Goal: Task Accomplishment & Management: Use online tool/utility

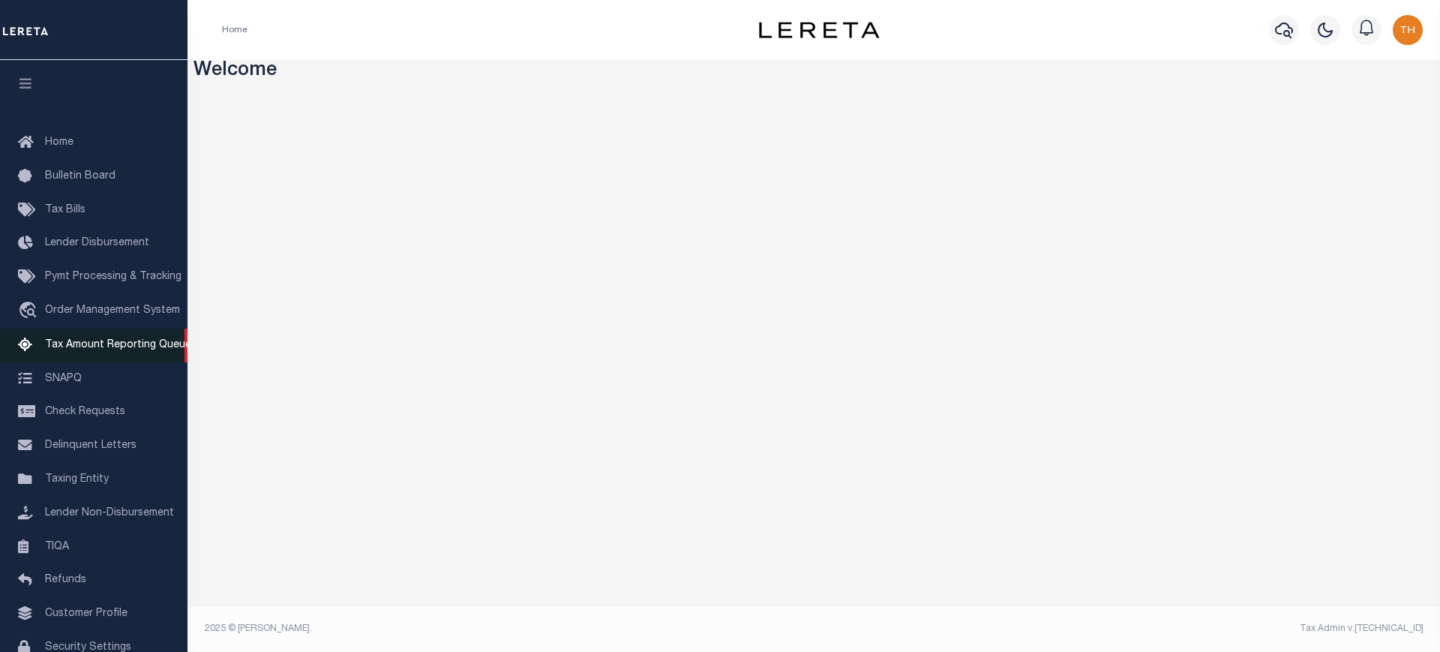
click at [88, 357] on link "Tax Amount Reporting Queue" at bounding box center [93, 345] width 187 height 34
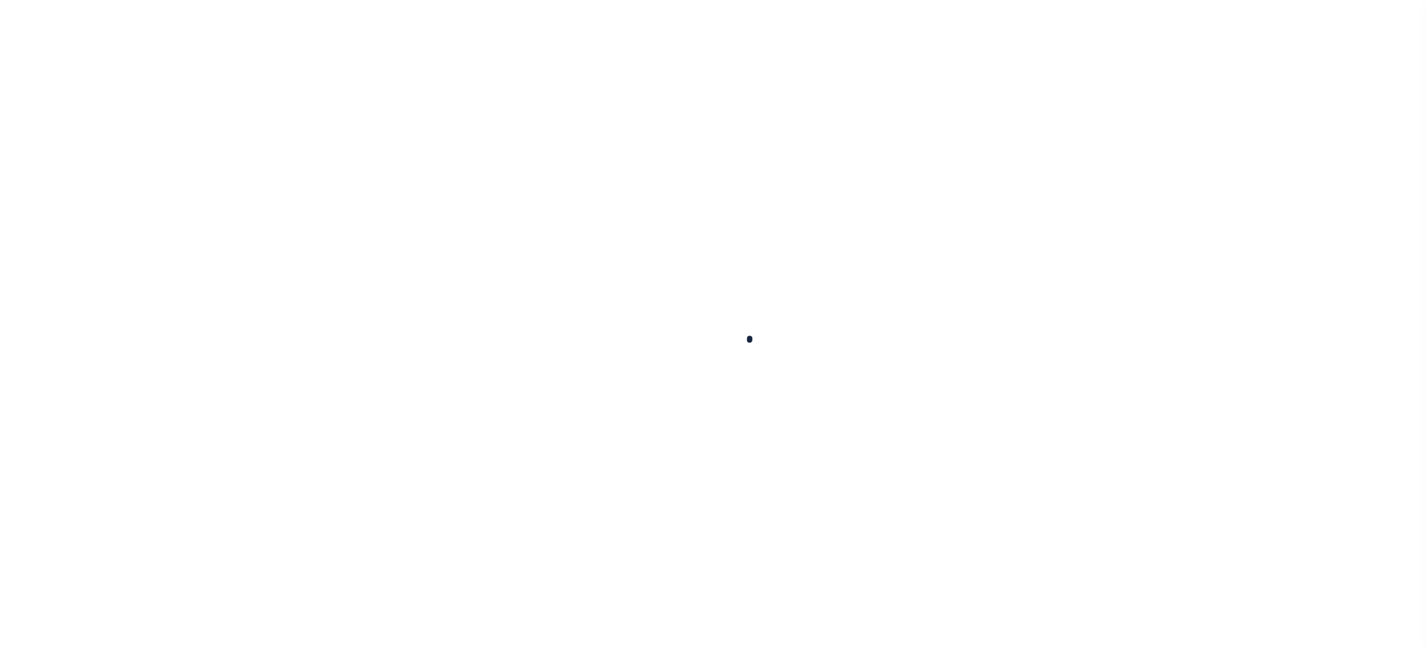
select select "100"
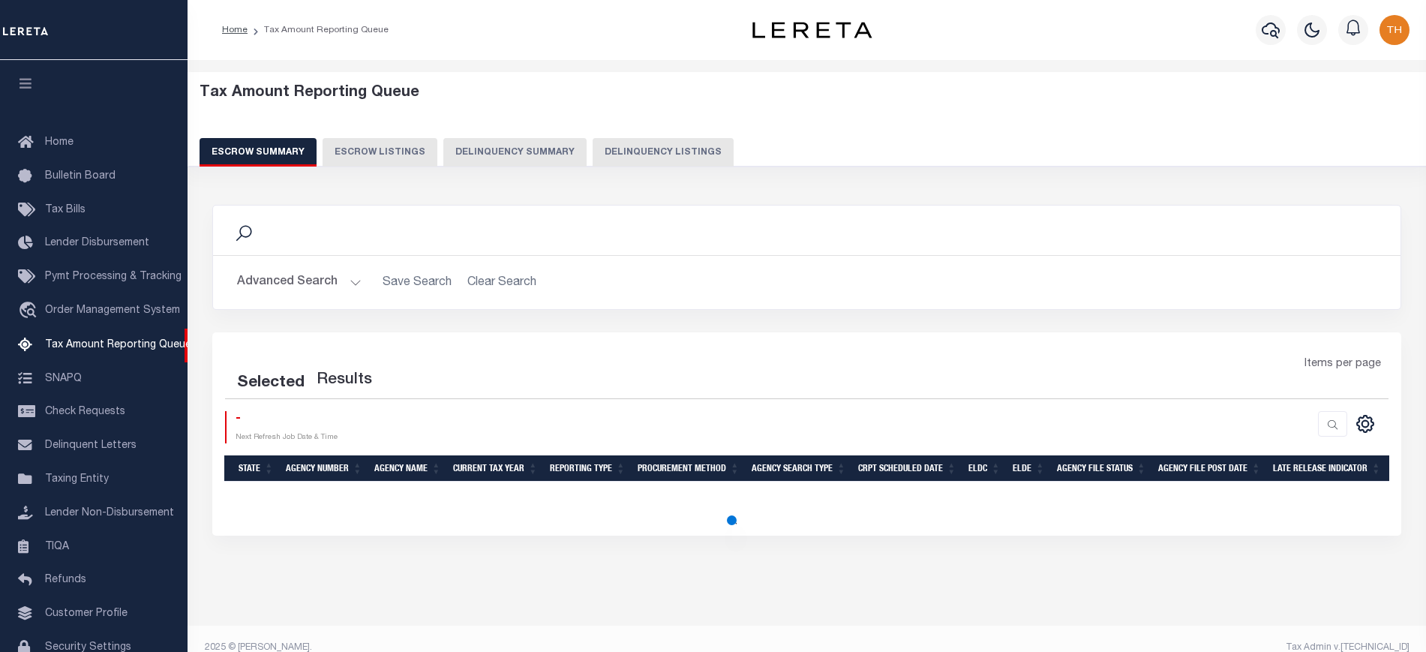
select select "100"
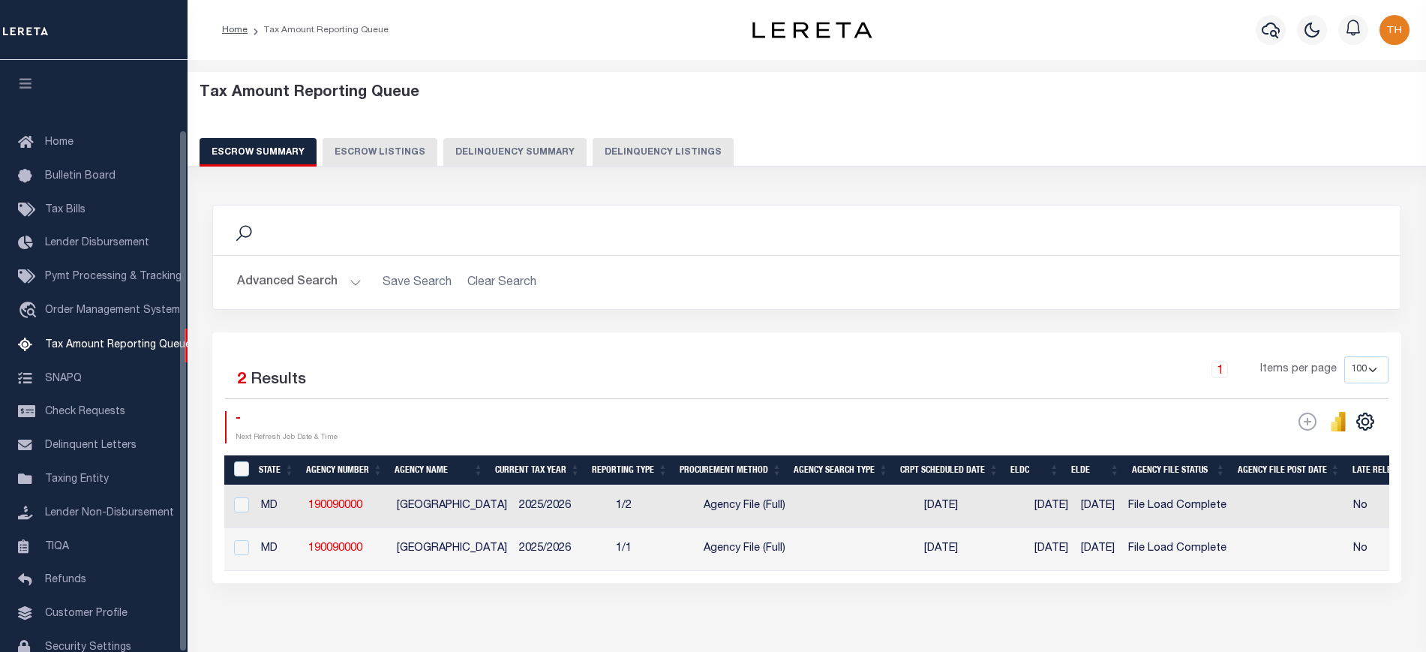
scroll to position [79, 0]
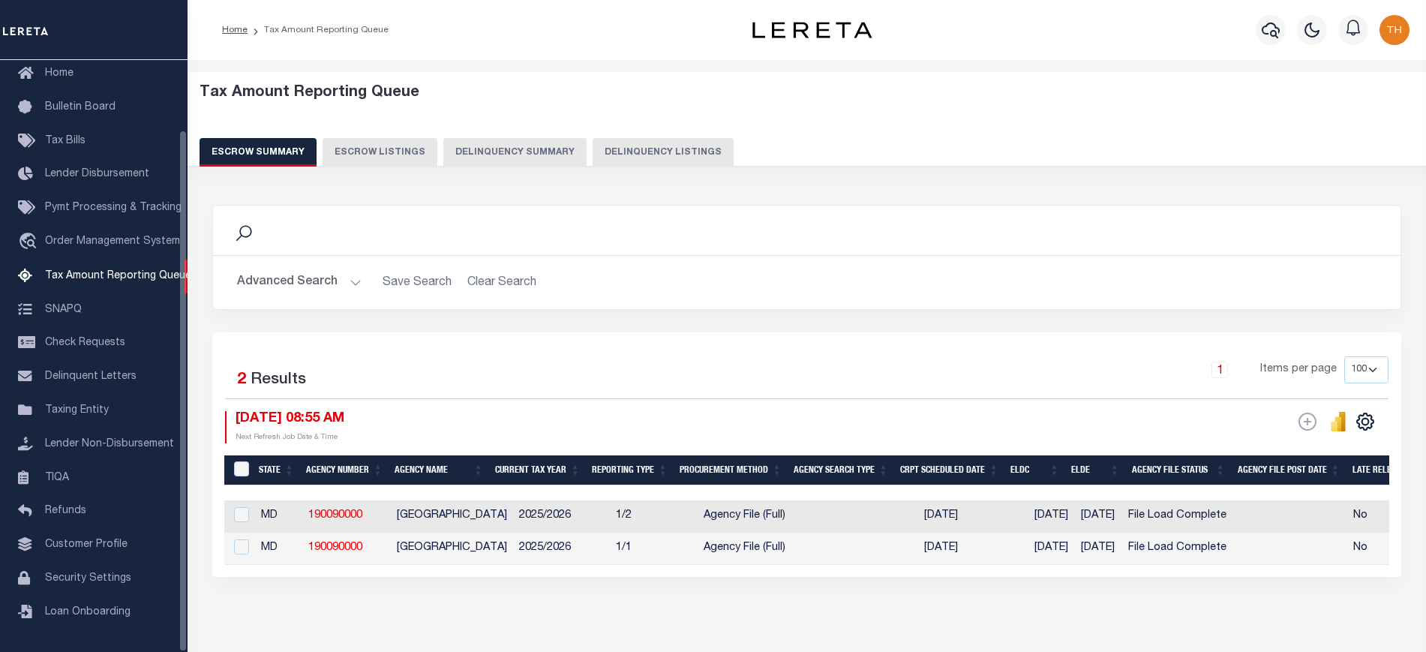
click at [295, 283] on button "Advanced Search" at bounding box center [299, 282] width 124 height 29
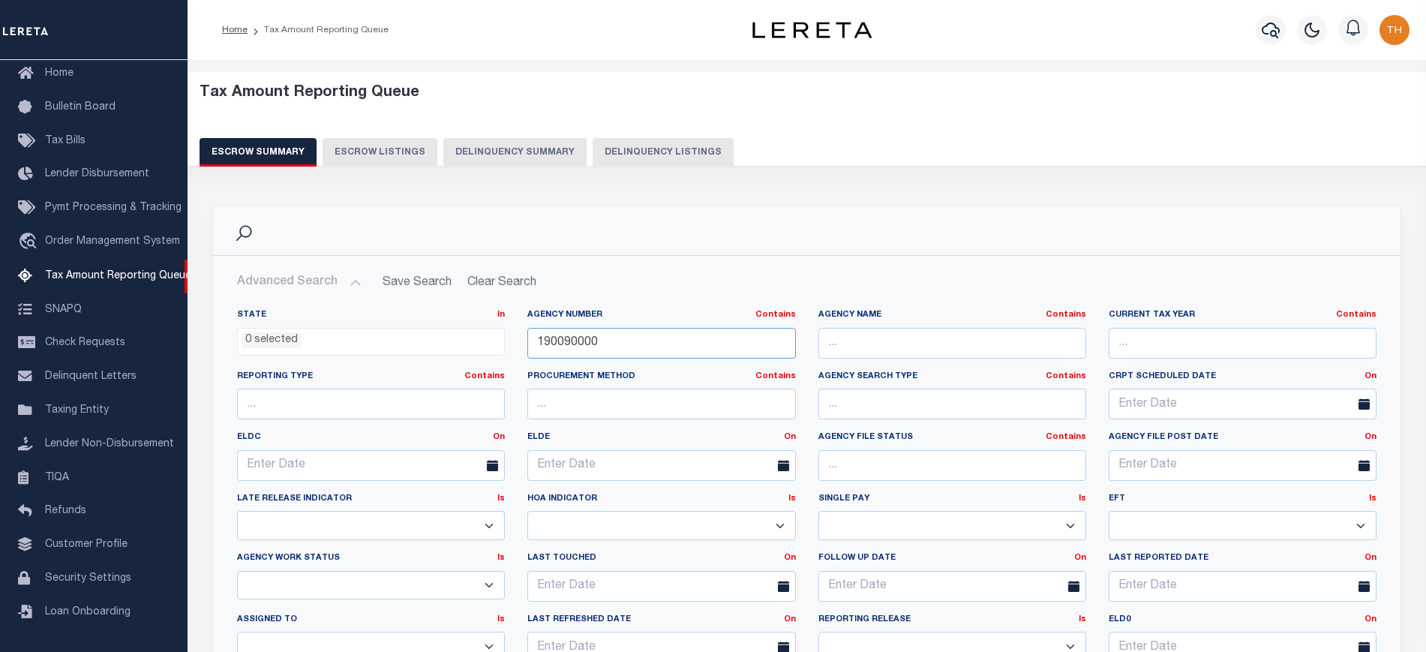
drag, startPoint x: 700, startPoint y: 347, endPoint x: 407, endPoint y: 334, distance: 293.6
click at [407, 334] on div "State In In AK AL AR AZ CA CO CT DC DE FL GA GU HI IA ID IL IN KS [GEOGRAPHIC_D…" at bounding box center [807, 491] width 1162 height 365
paste input "170000"
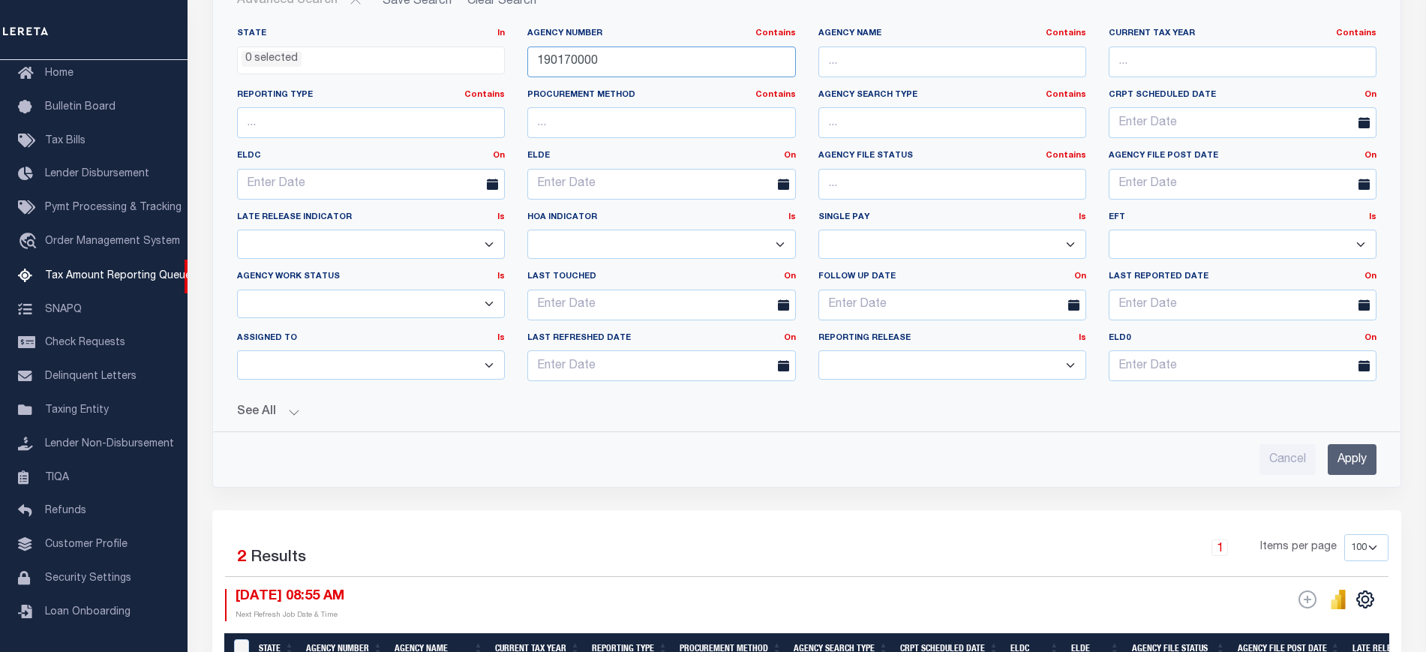
type input "190170000"
click at [1343, 451] on input "Apply" at bounding box center [1351, 459] width 49 height 31
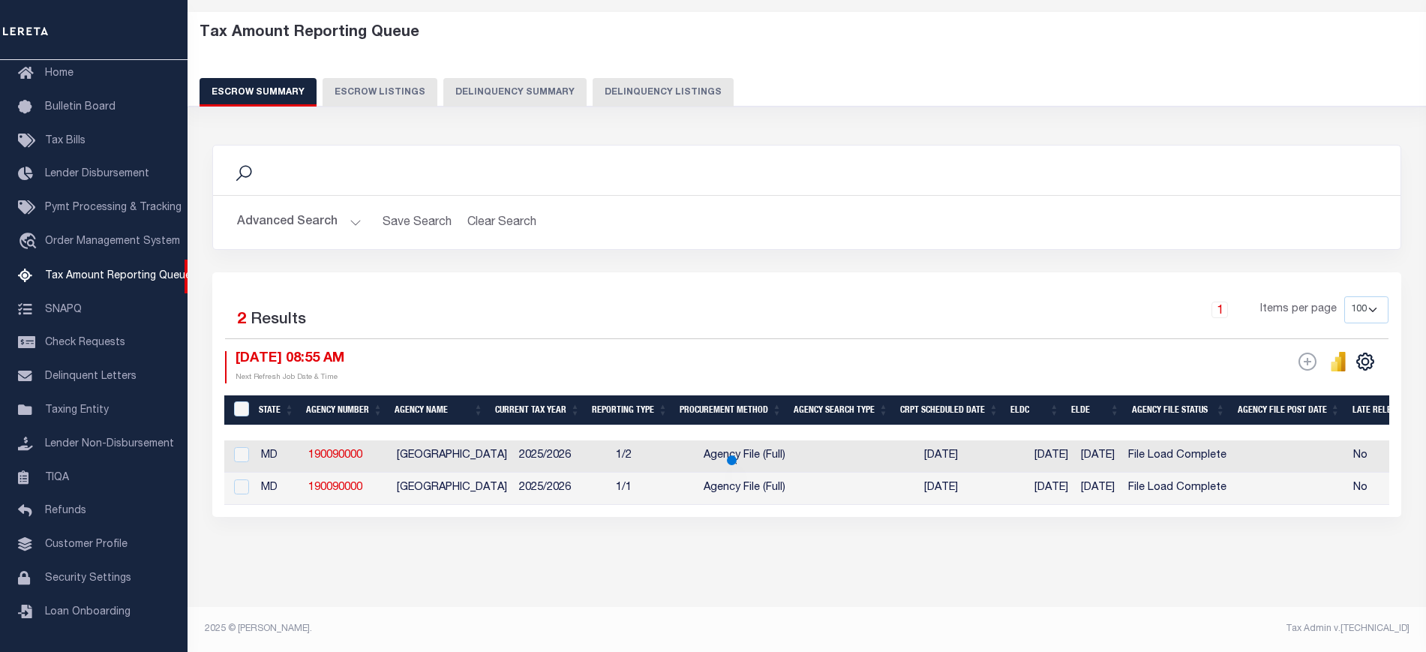
scroll to position [72, 0]
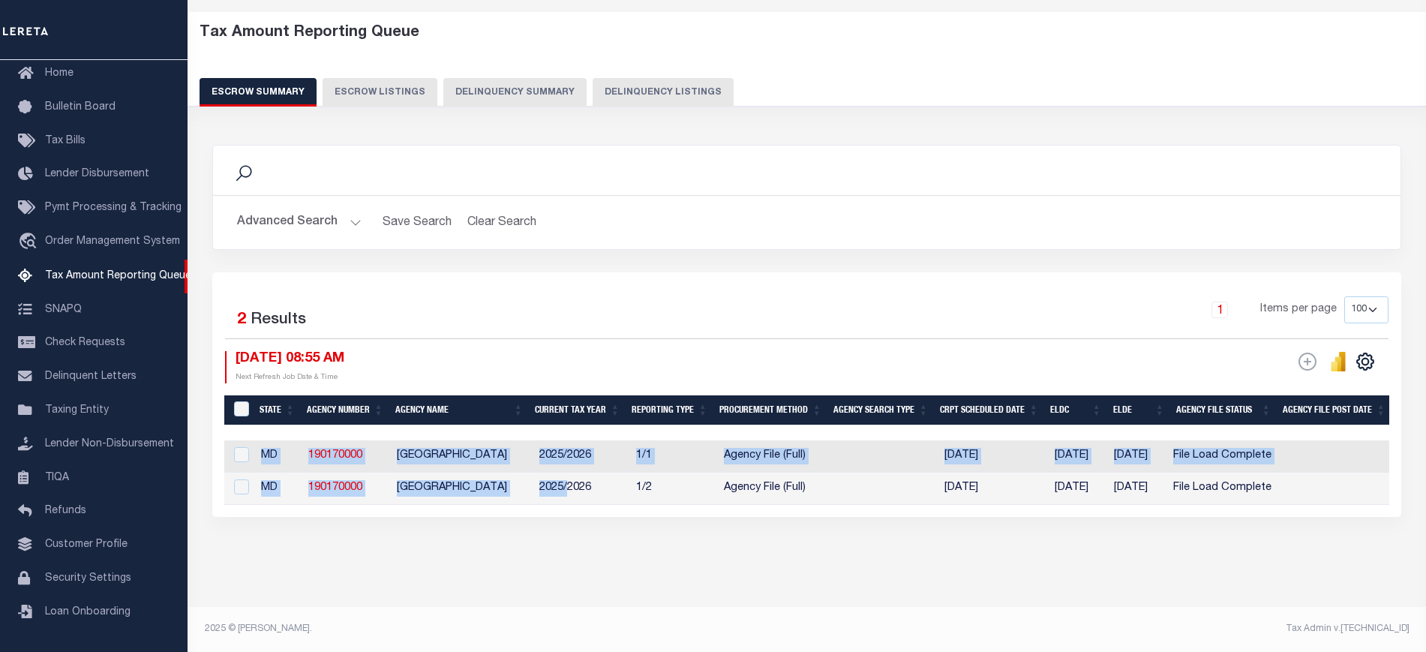
drag, startPoint x: 583, startPoint y: 490, endPoint x: 817, endPoint y: 501, distance: 234.2
click at [817, 501] on div "State Agency Number Agency Name Current Tax Year Reporting Type Procurement Met…" at bounding box center [806, 472] width 1165 height 64
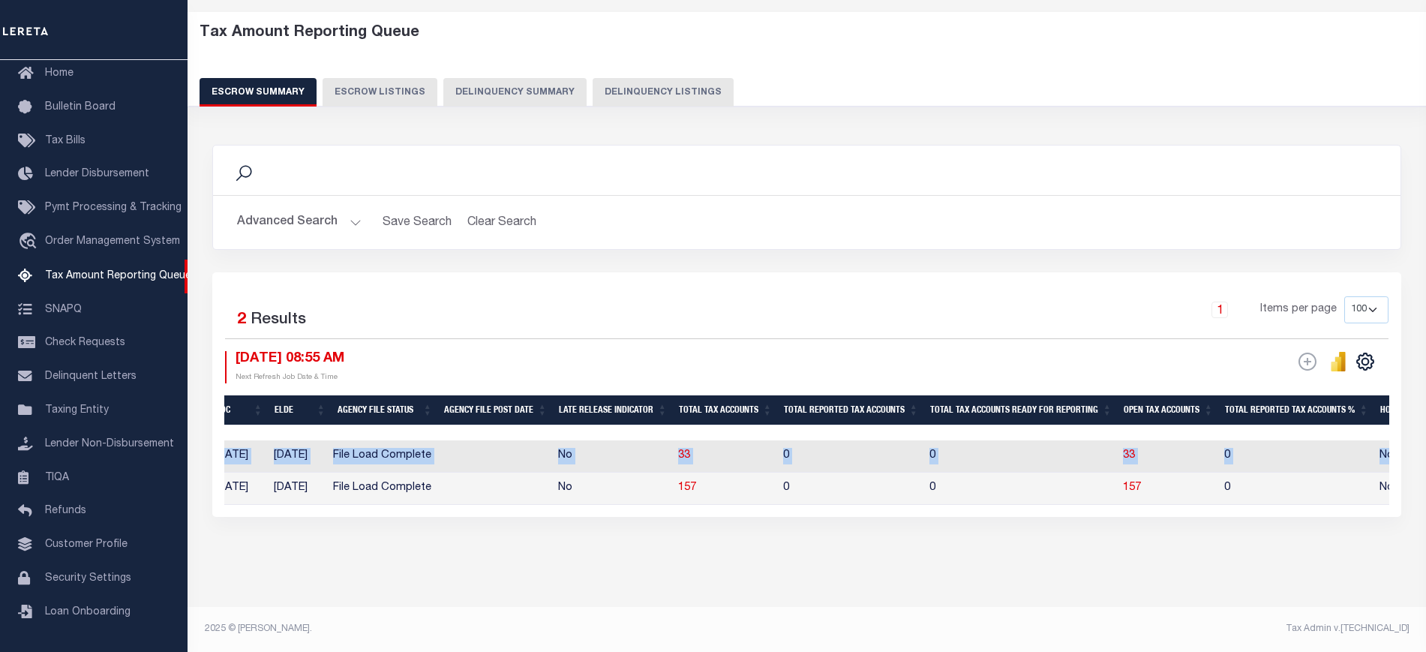
scroll to position [0, 0]
click at [931, 308] on div "1 Items per page 10 25 50 100 500" at bounding box center [954, 315] width 867 height 39
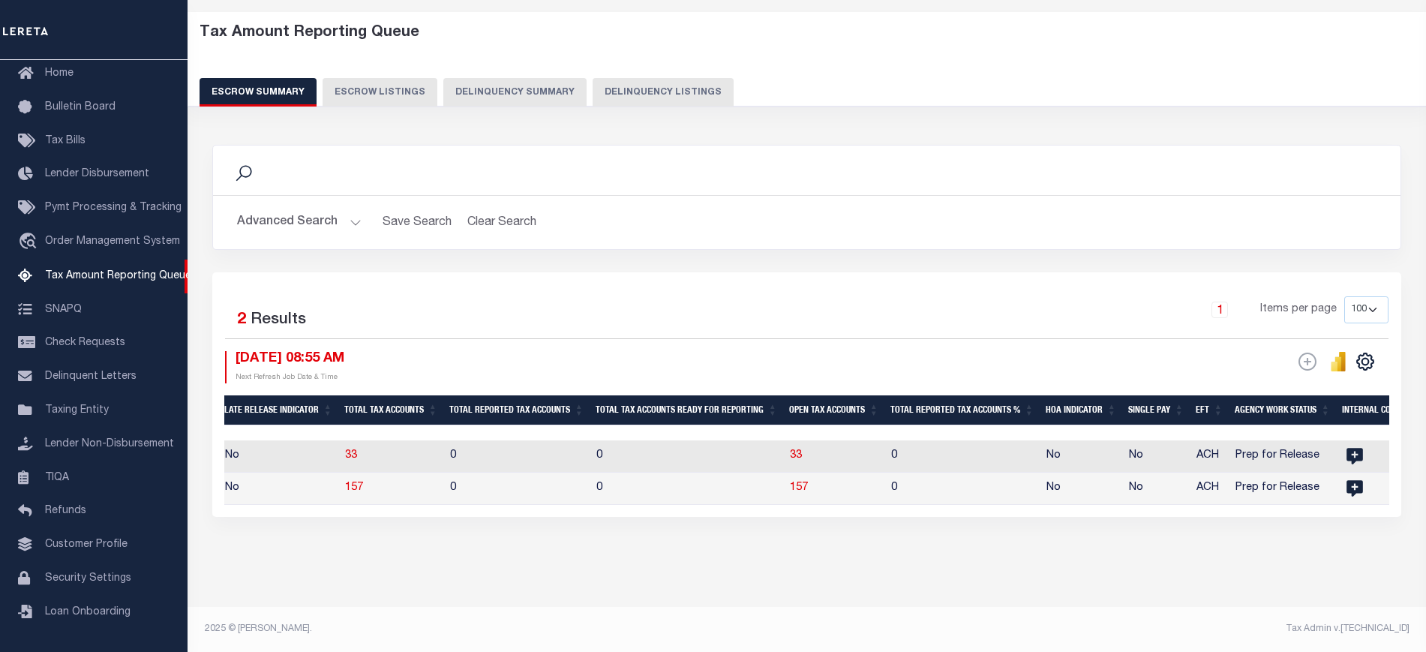
scroll to position [0, 1405]
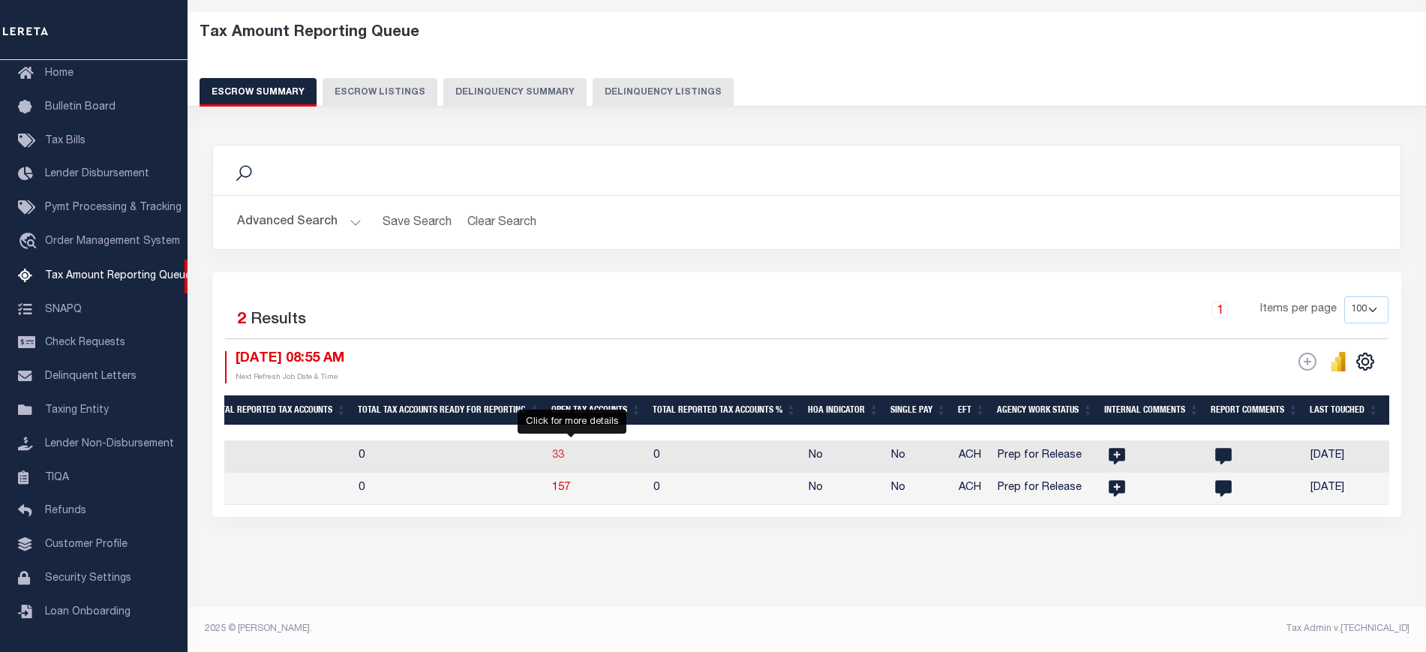
click at [564, 450] on span "33" at bounding box center [558, 455] width 12 height 10
select select "100"
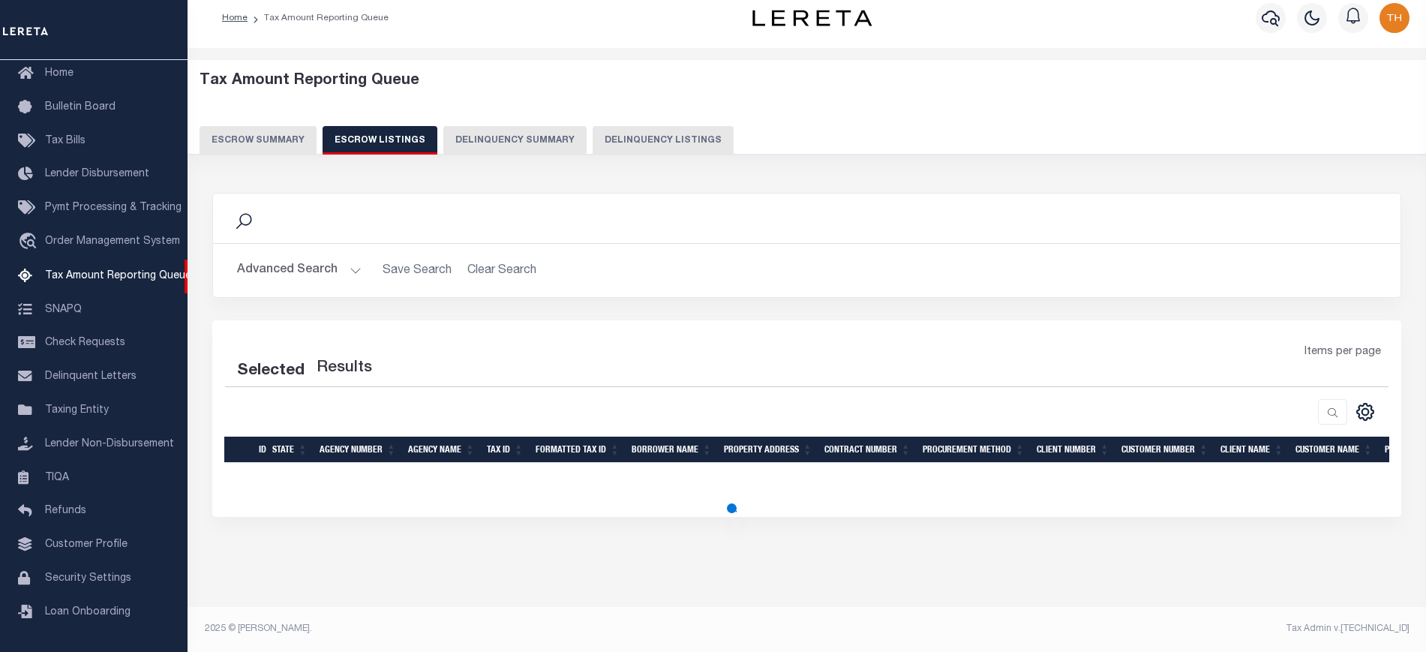
select select "100"
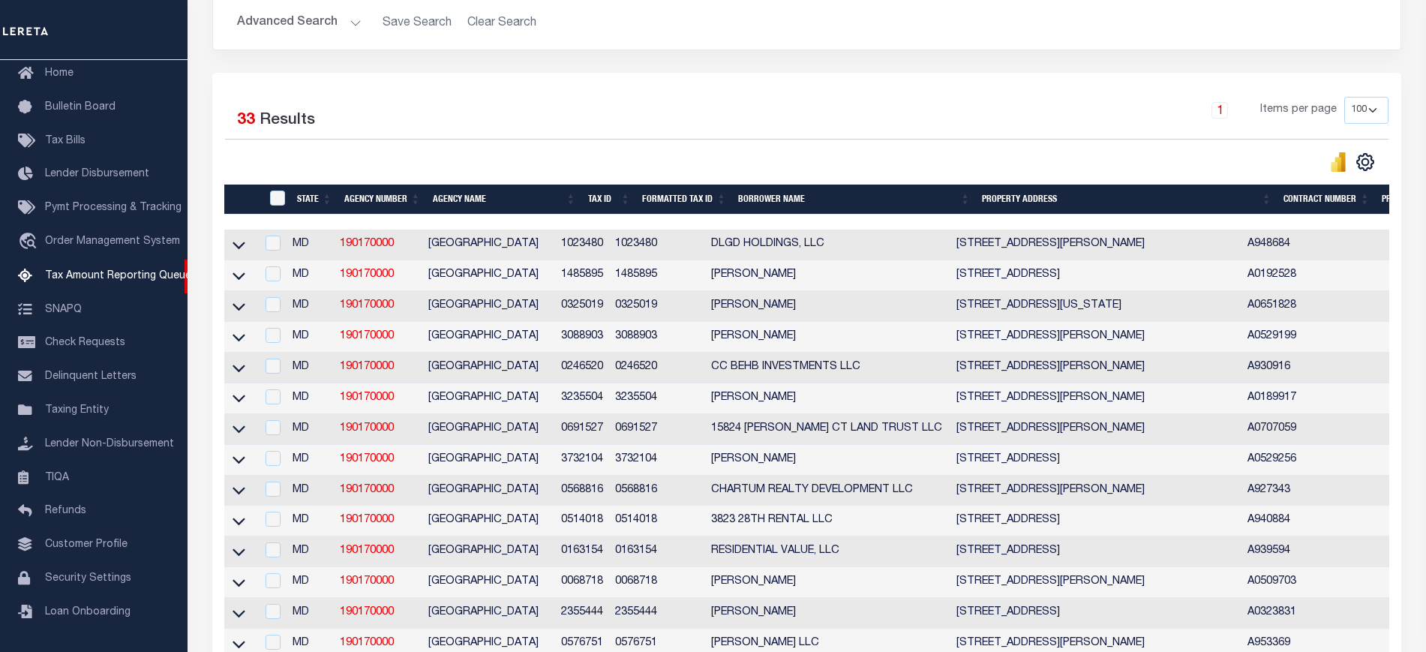
click at [617, 194] on th "Tax ID" at bounding box center [609, 199] width 55 height 31
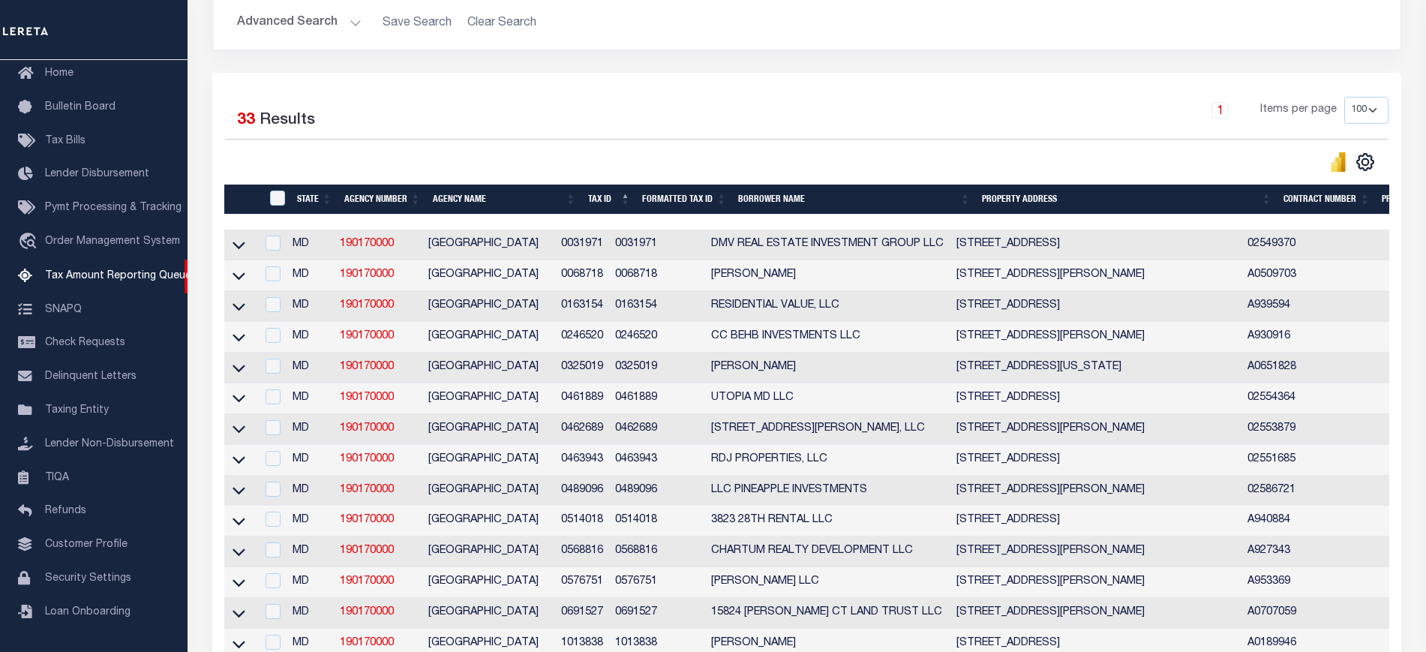
click at [612, 202] on th "Tax ID" at bounding box center [609, 199] width 55 height 31
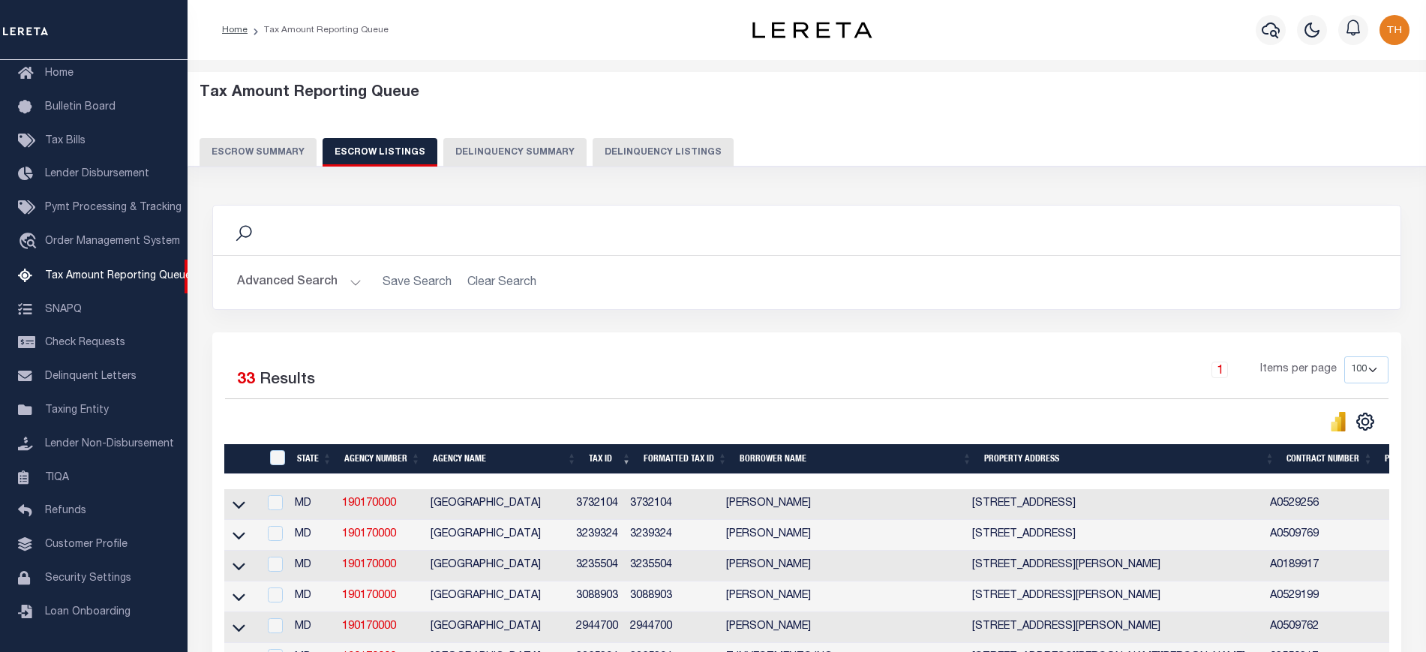
click at [274, 160] on button "Escrow Summary" at bounding box center [257, 152] width 117 height 28
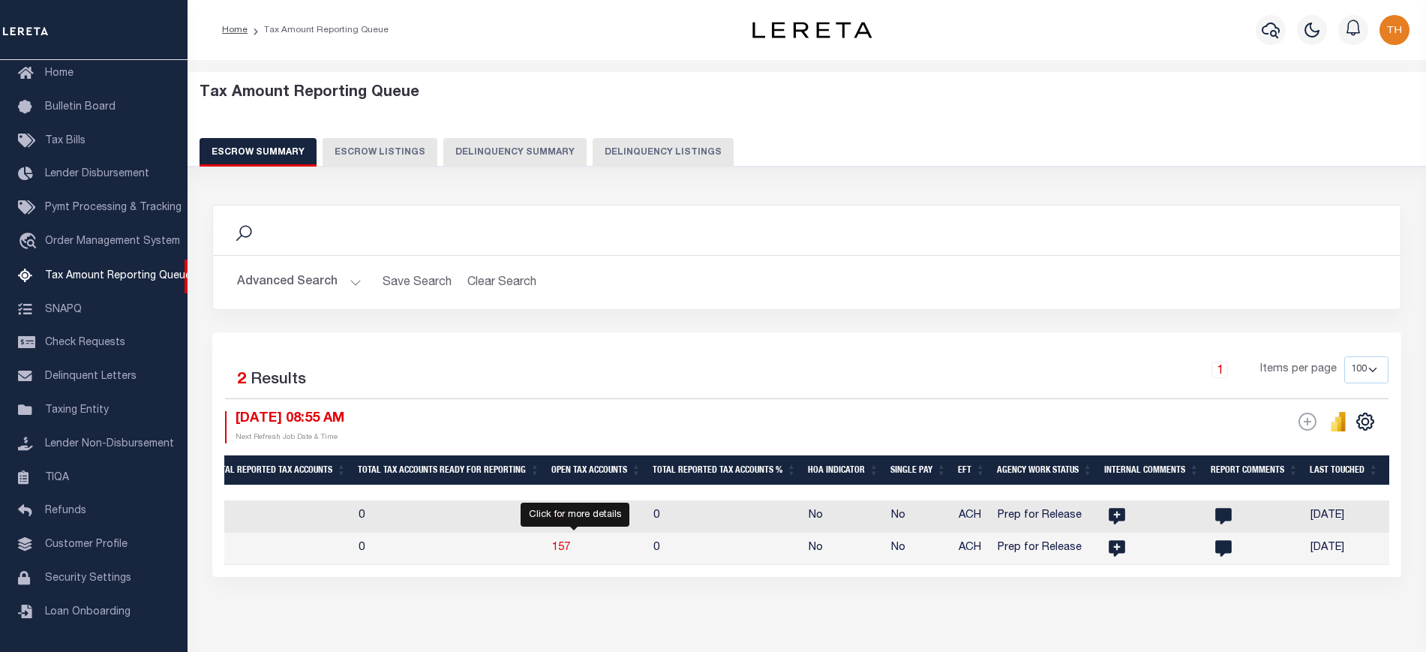
drag, startPoint x: 569, startPoint y: 553, endPoint x: 547, endPoint y: 454, distance: 102.3
click at [569, 553] on span "157" at bounding box center [561, 547] width 18 height 10
select select "100"
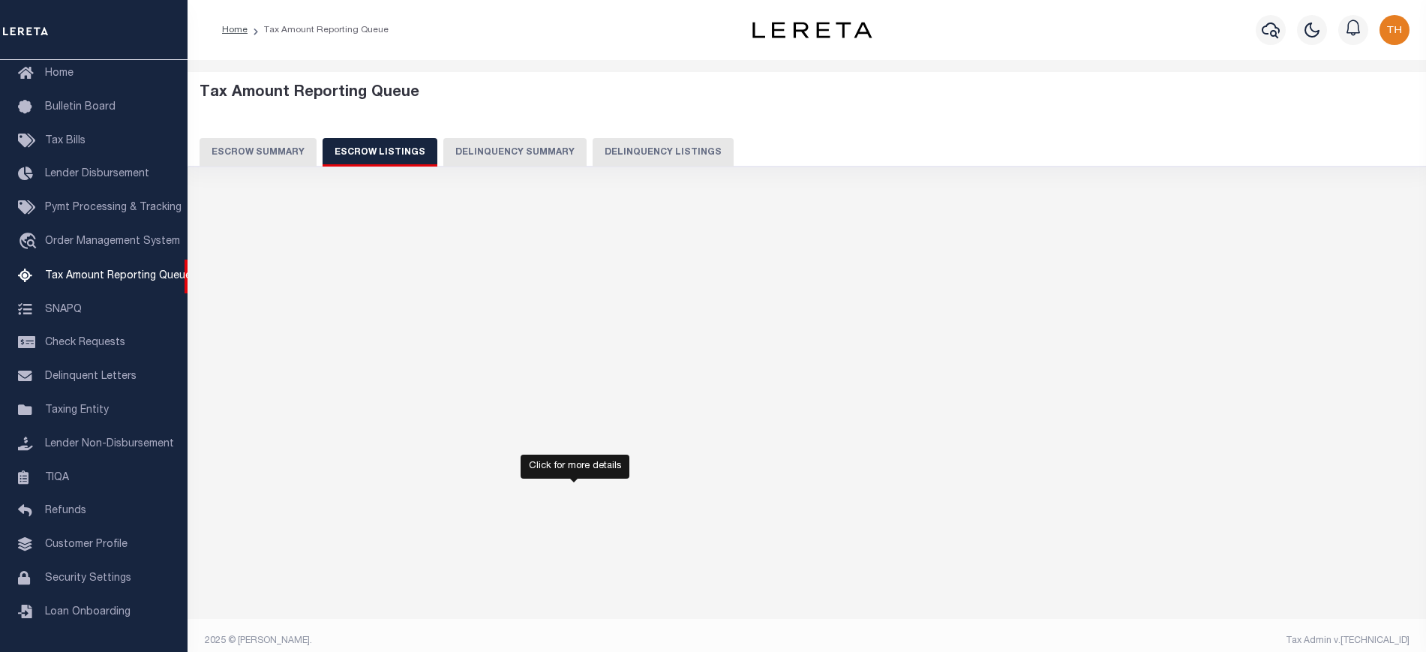
select select "100"
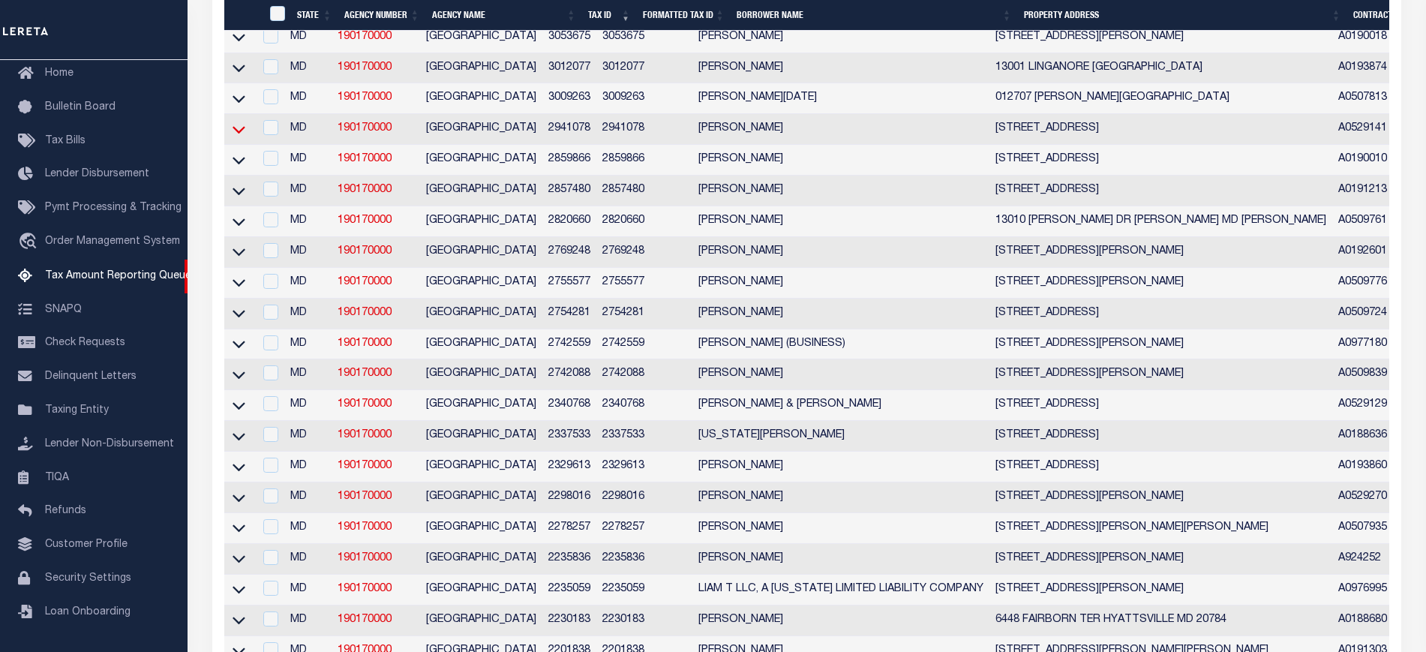
click at [244, 137] on icon at bounding box center [238, 129] width 13 height 16
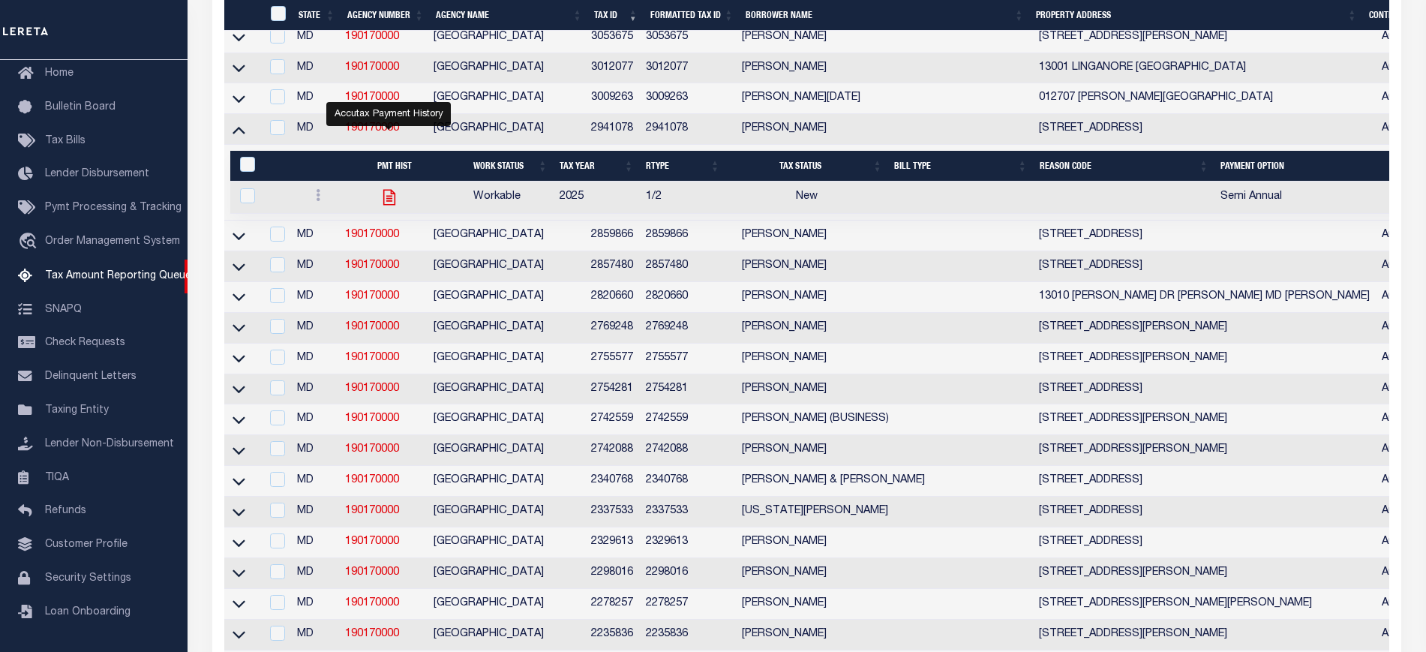
click at [388, 205] on icon "" at bounding box center [389, 198] width 12 height 16
checkbox input "true"
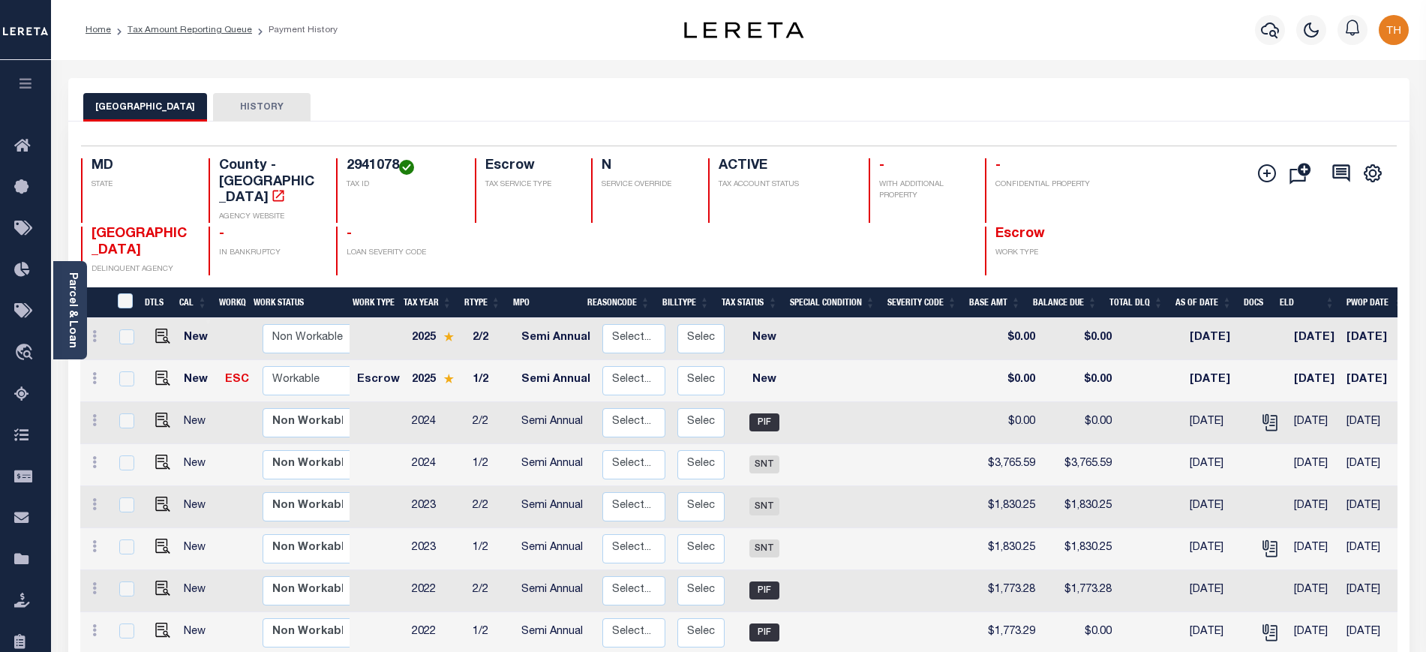
click at [304, 105] on button "HISTORY" at bounding box center [261, 107] width 97 height 28
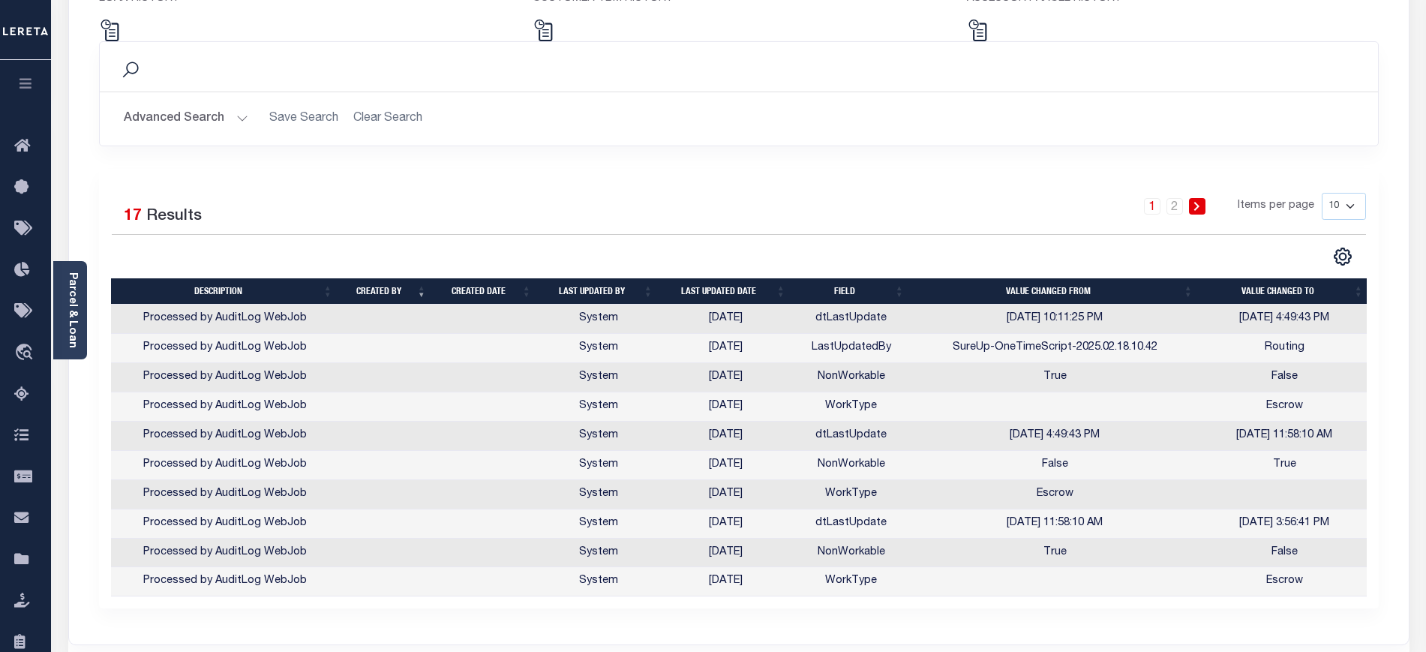
scroll to position [187, 0]
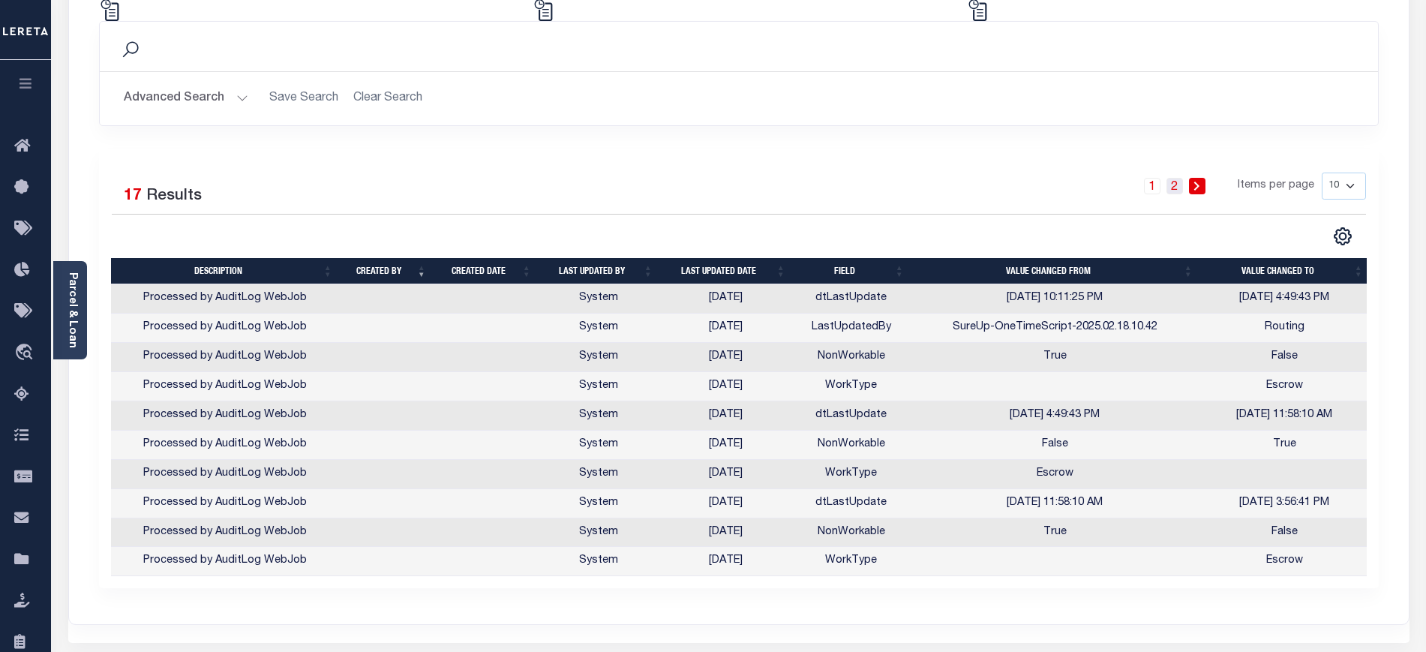
click at [1173, 189] on link "2" at bounding box center [1174, 186] width 16 height 16
